Goal: Find specific page/section: Find specific page/section

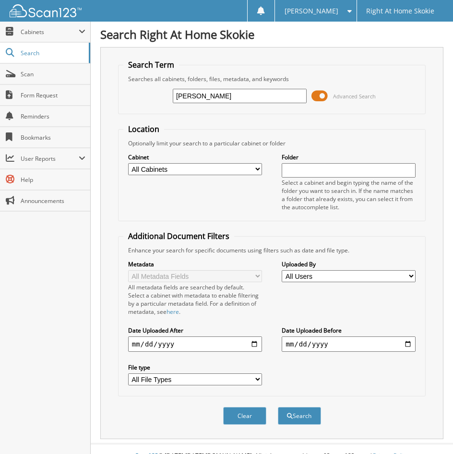
type input "[PERSON_NAME]"
click at [278, 407] on button "Search" at bounding box center [299, 416] width 43 height 18
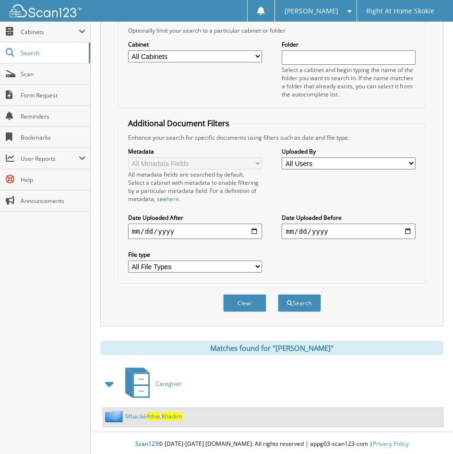
scroll to position [115, 0]
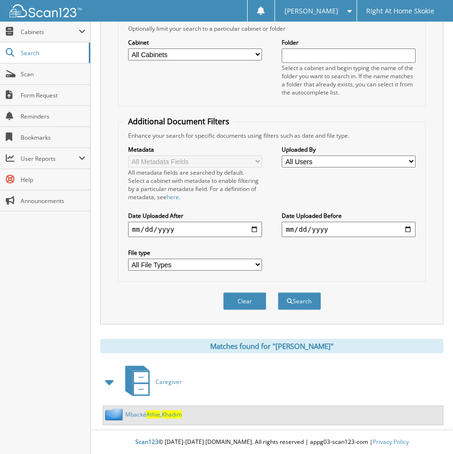
click at [136, 415] on link "Mbacké [PERSON_NAME]" at bounding box center [153, 414] width 57 height 8
